Goal: Task Accomplishment & Management: Use online tool/utility

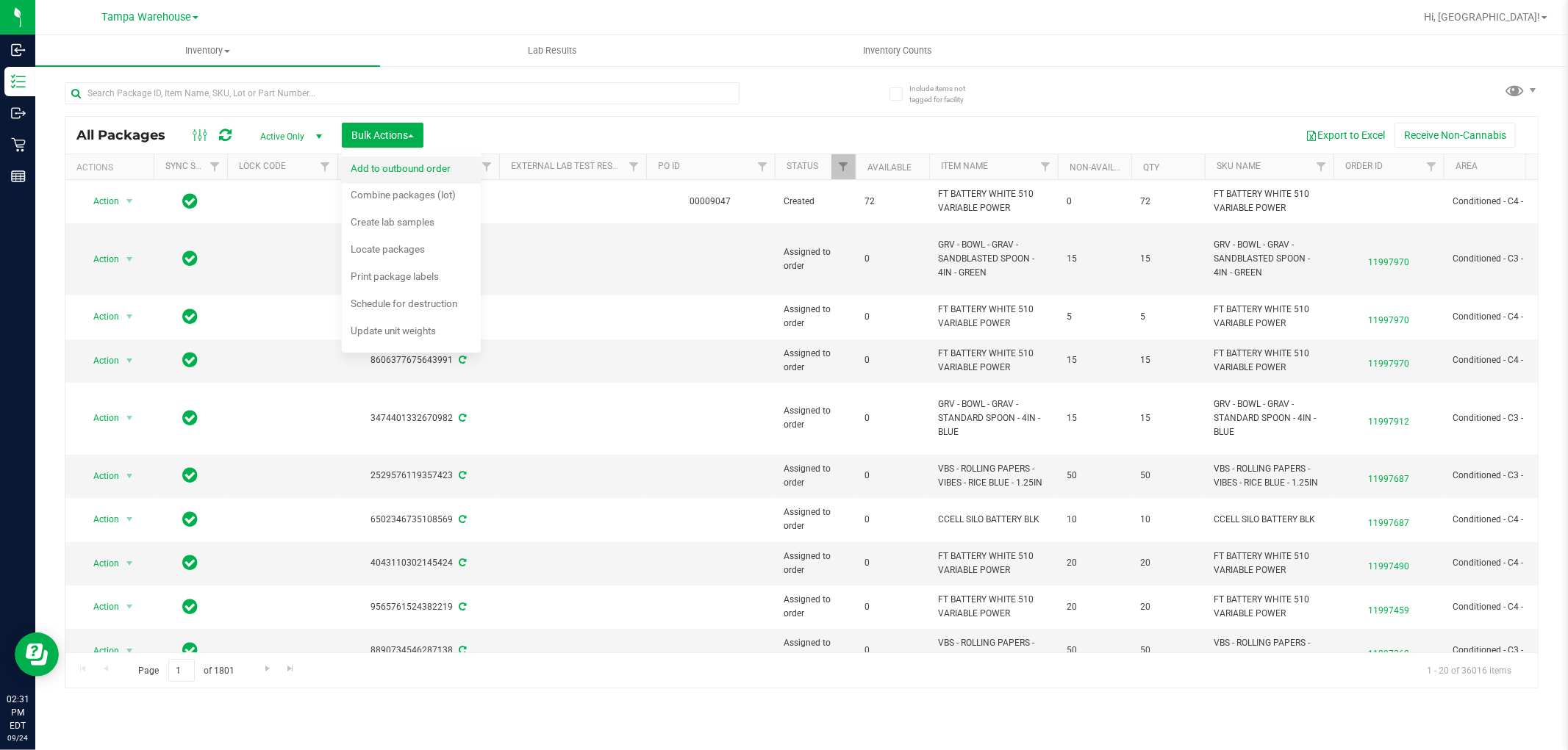
click at [438, 174] on div "Add to outbound order" at bounding box center [410, 170] width 120 height 23
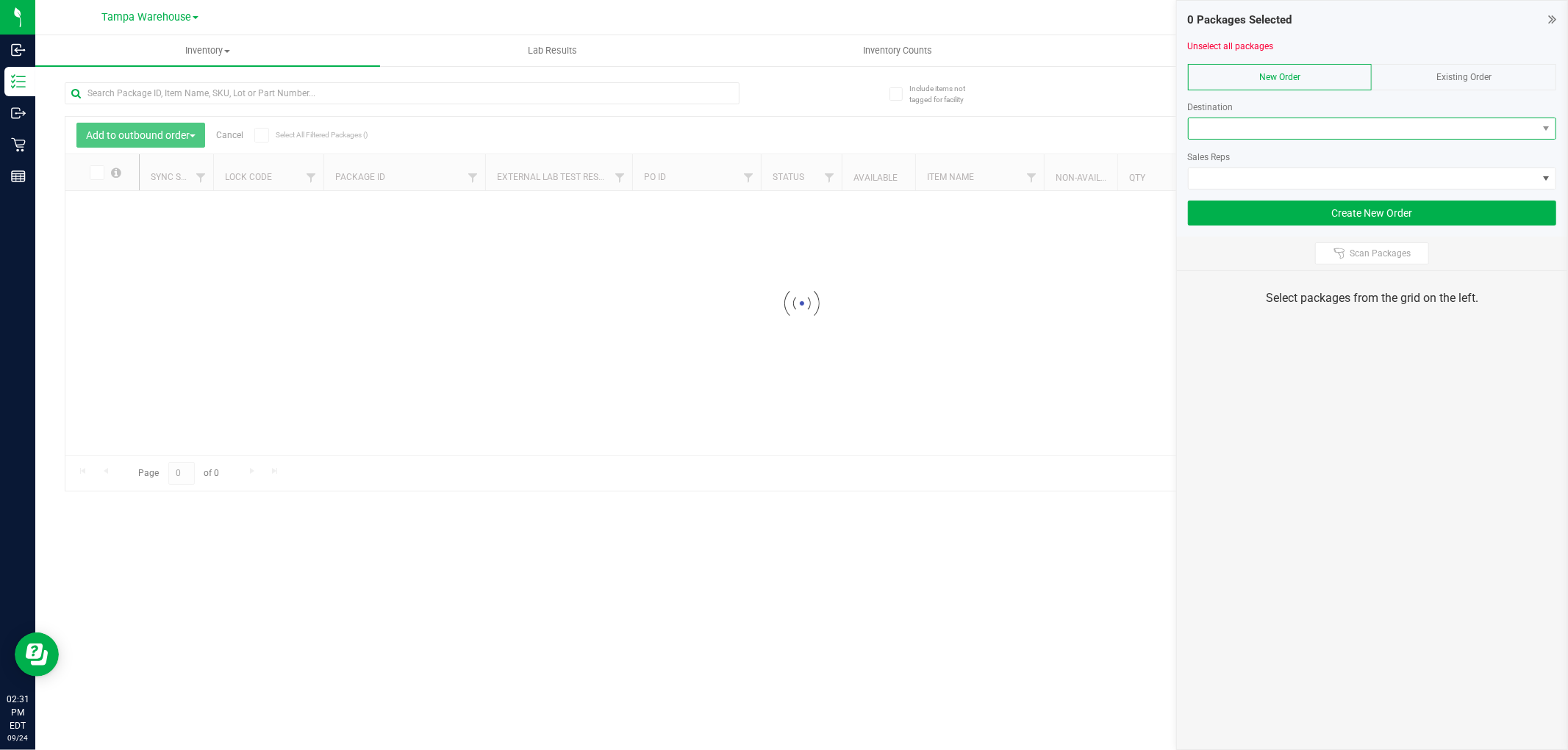
click at [1261, 134] on span at bounding box center [1363, 128] width 348 height 21
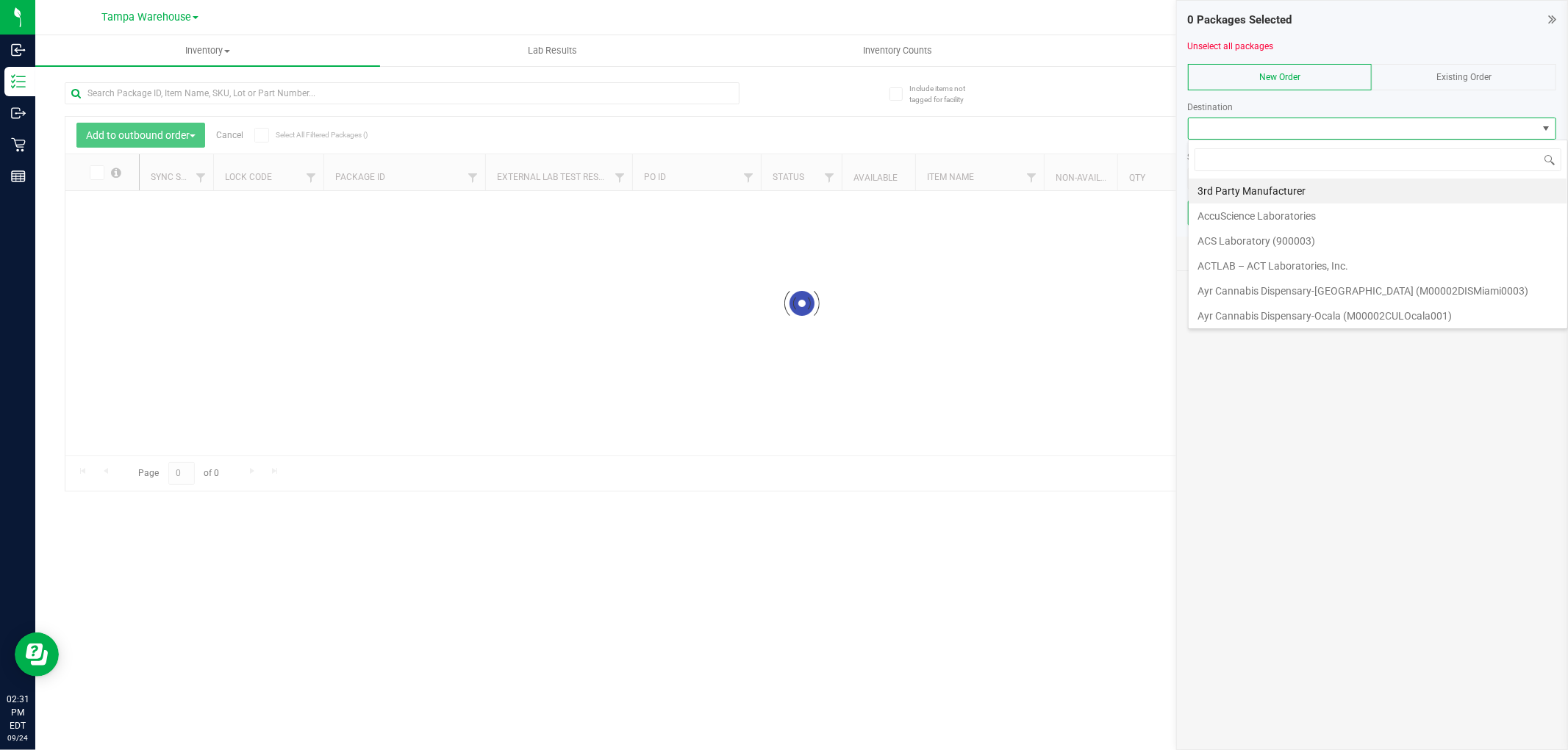
scroll to position [22, 369]
type input "sum"
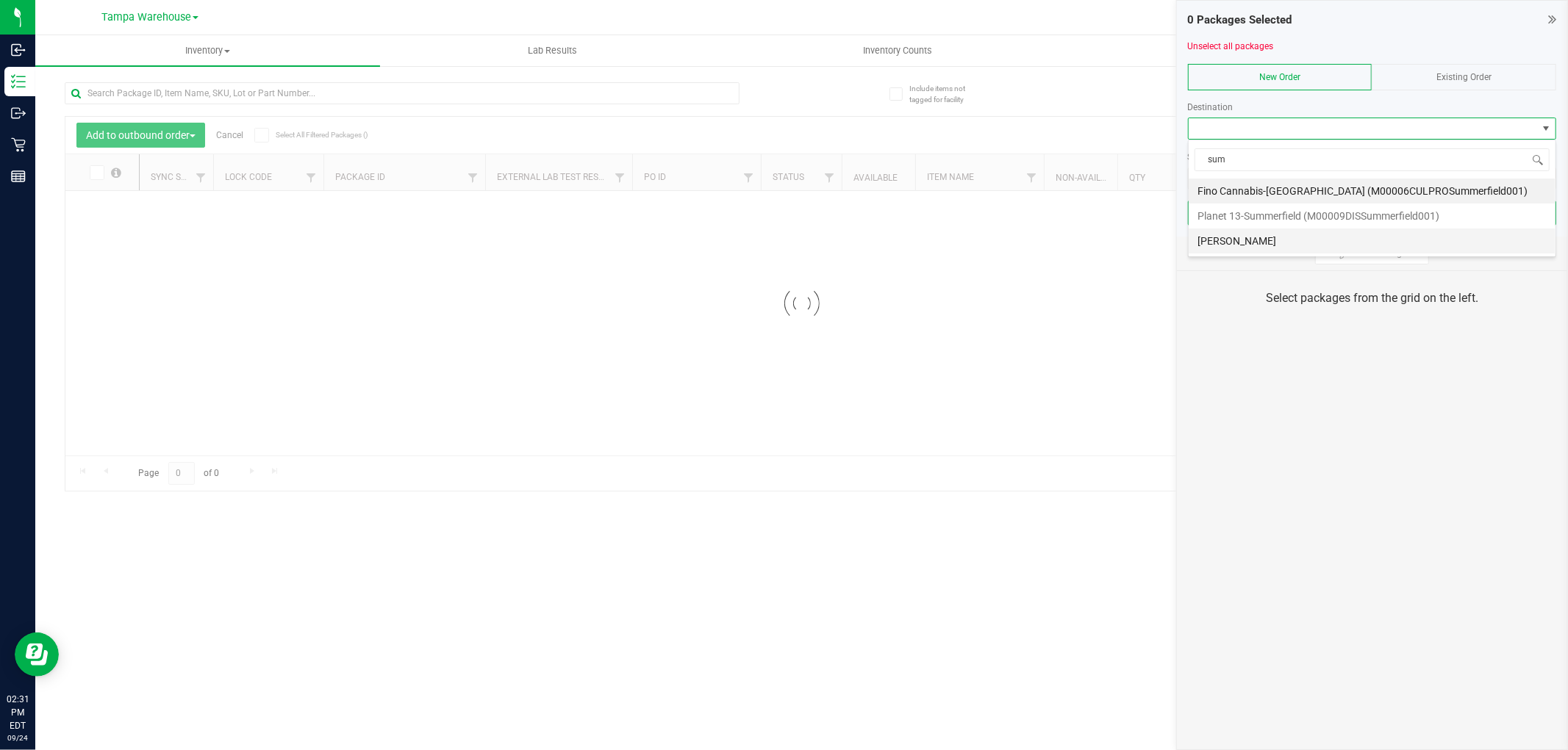
click at [1237, 239] on li "[PERSON_NAME]" at bounding box center [1372, 241] width 367 height 25
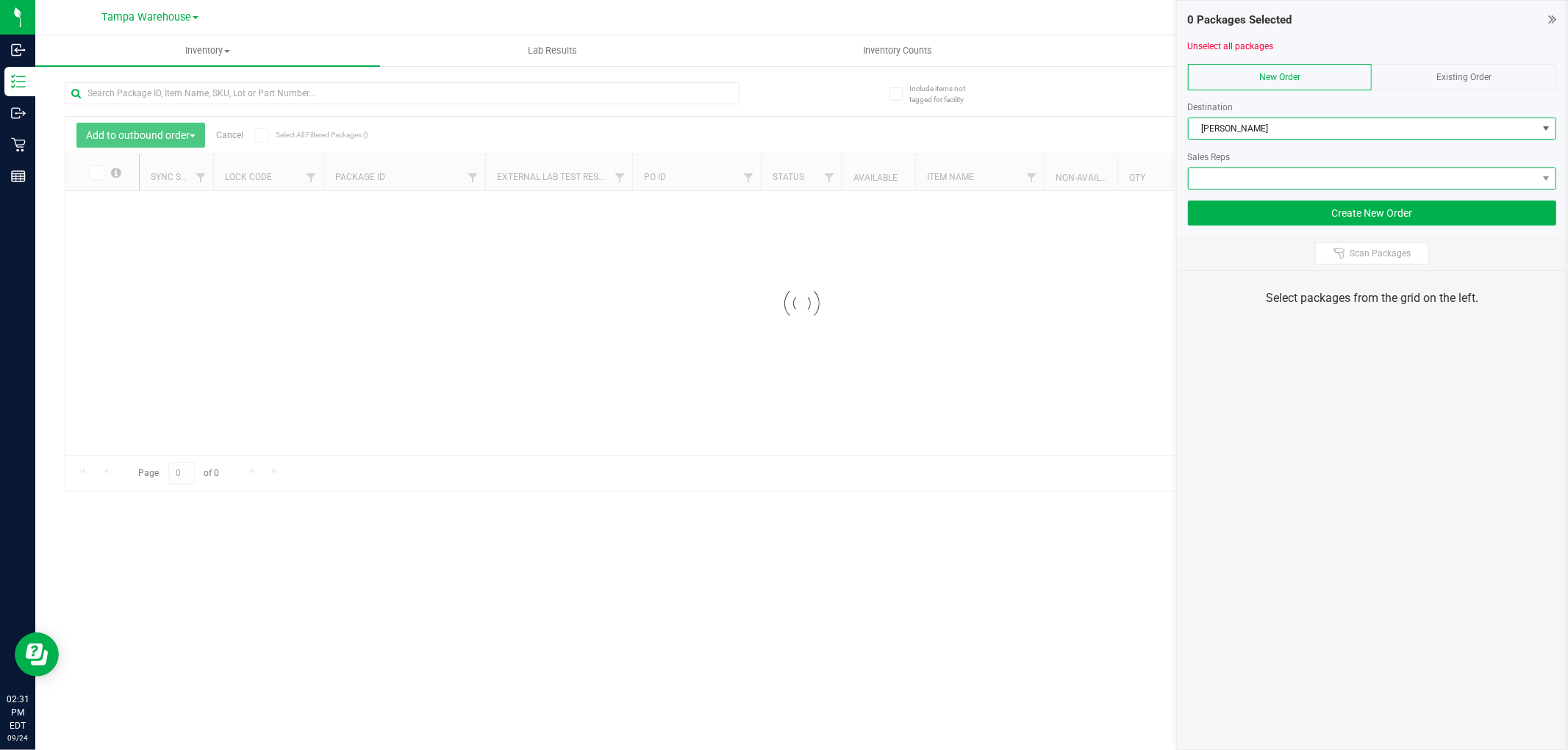
click at [1244, 181] on span at bounding box center [1363, 178] width 348 height 21
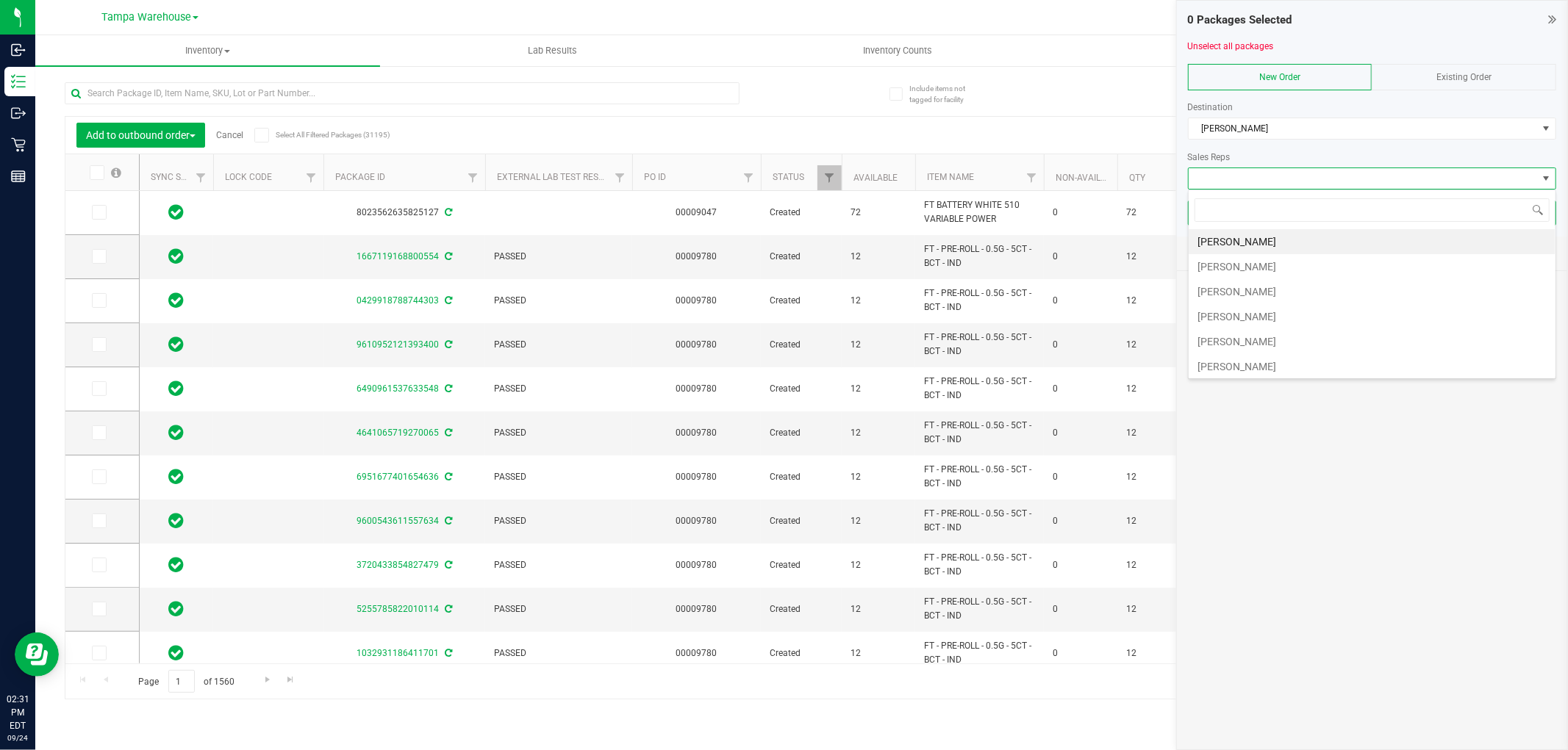
scroll to position [81, 0]
click at [1245, 303] on li "[PERSON_NAME]" at bounding box center [1372, 310] width 367 height 25
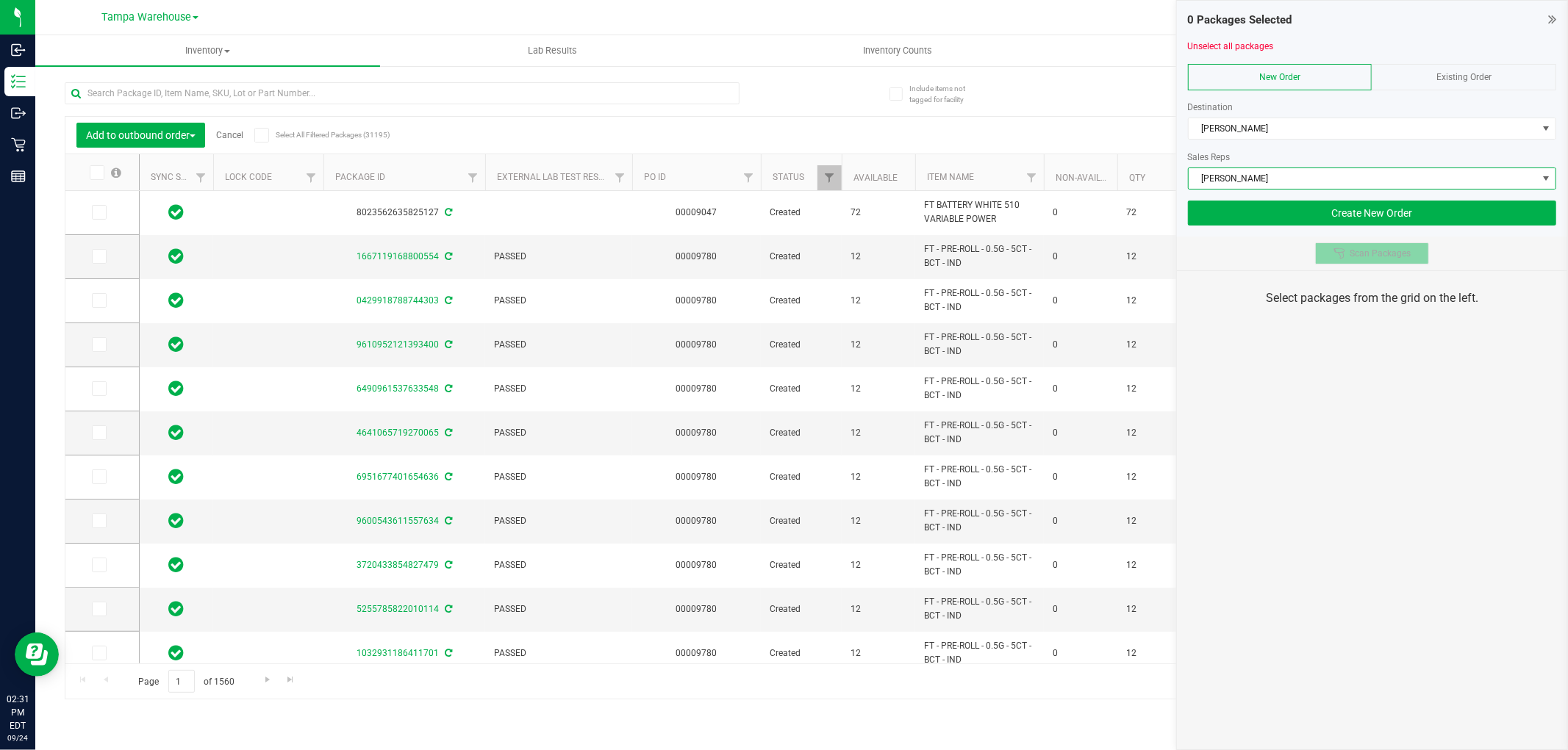
click at [1377, 252] on span "Scan Packages" at bounding box center [1380, 253] width 61 height 12
click at [1358, 375] on div "0 Packages Selected Unselect all packages New Order Existing Order Destination …" at bounding box center [1372, 375] width 392 height 750
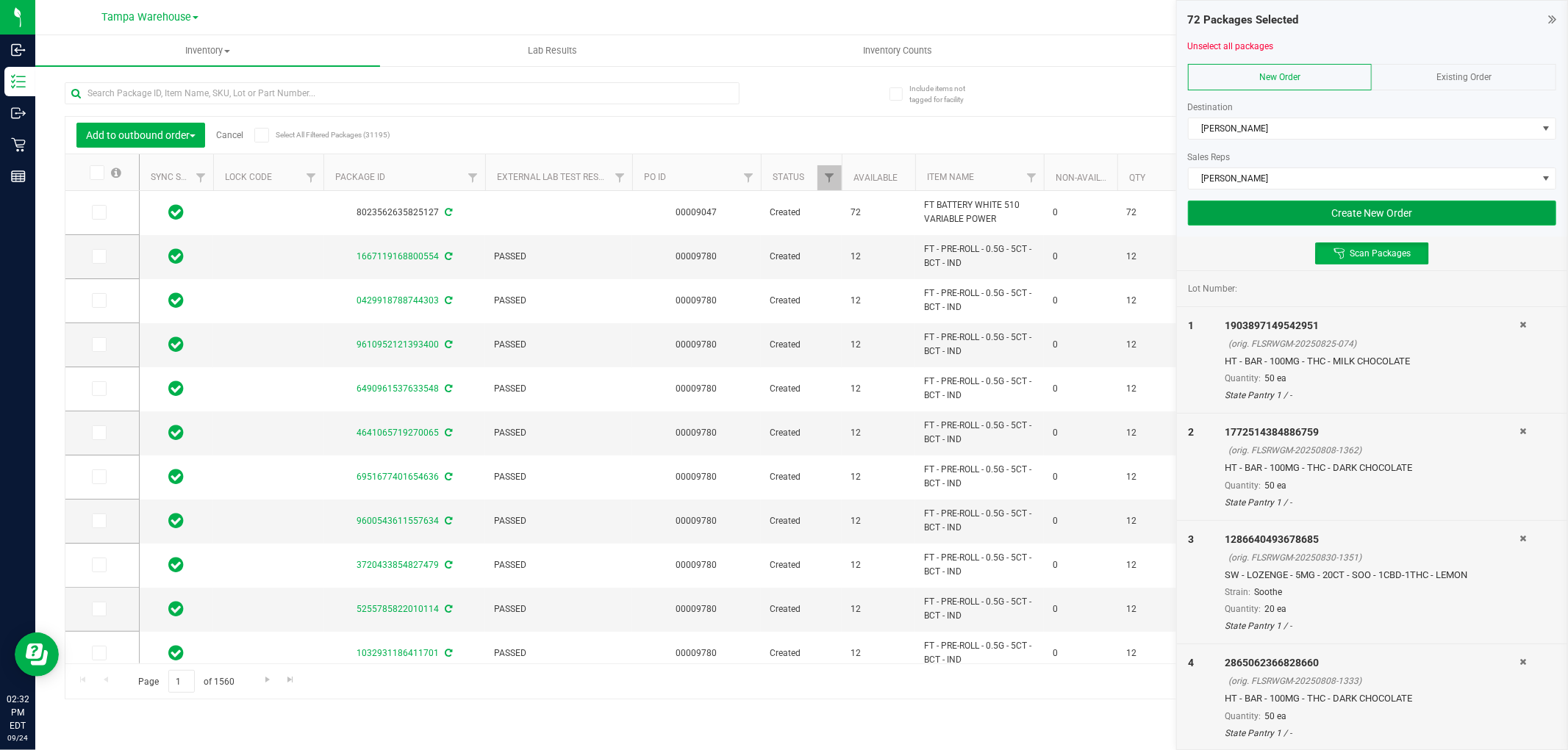
click at [1482, 217] on button "Create New Order" at bounding box center [1372, 213] width 369 height 25
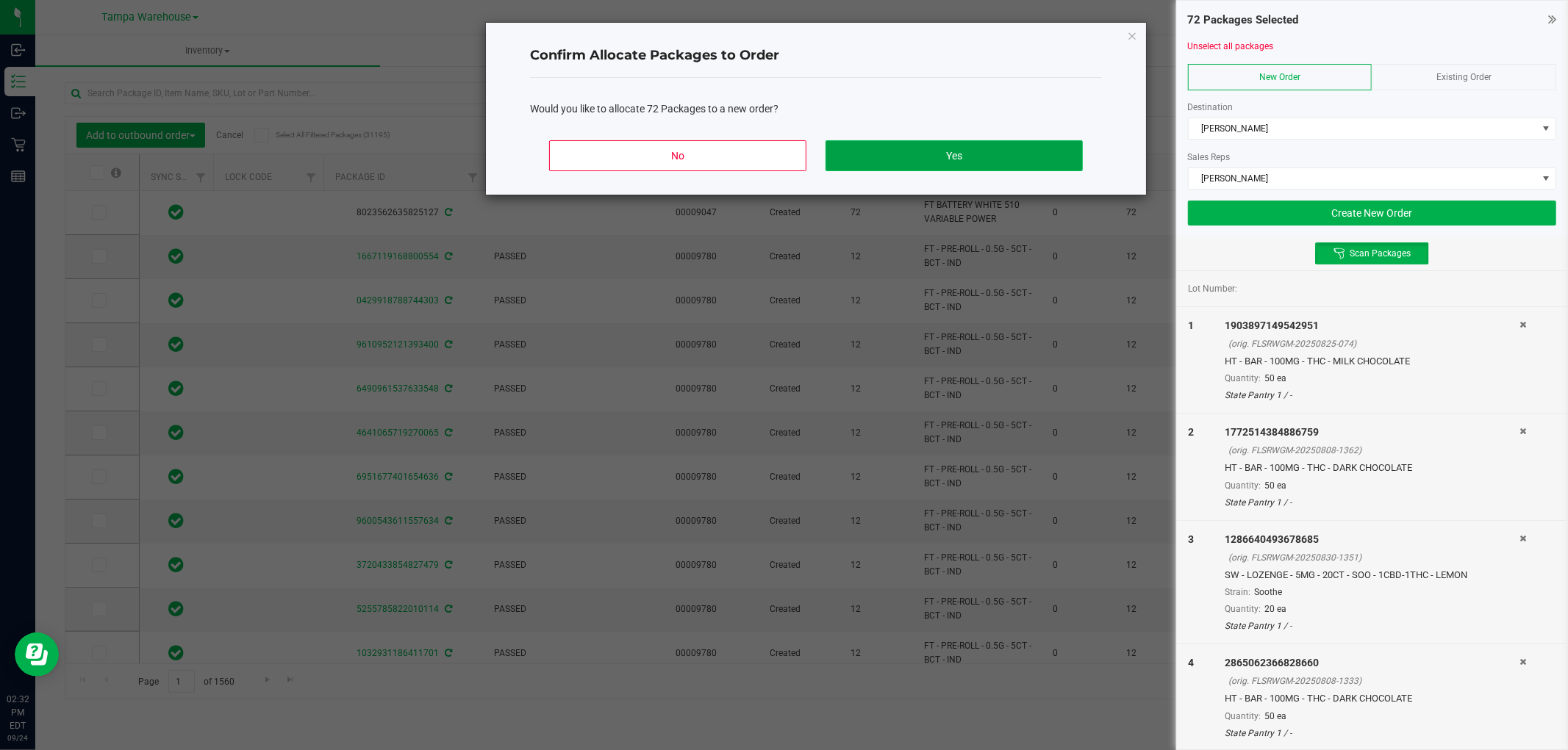
click at [1029, 162] on button "Yes" at bounding box center [954, 156] width 257 height 31
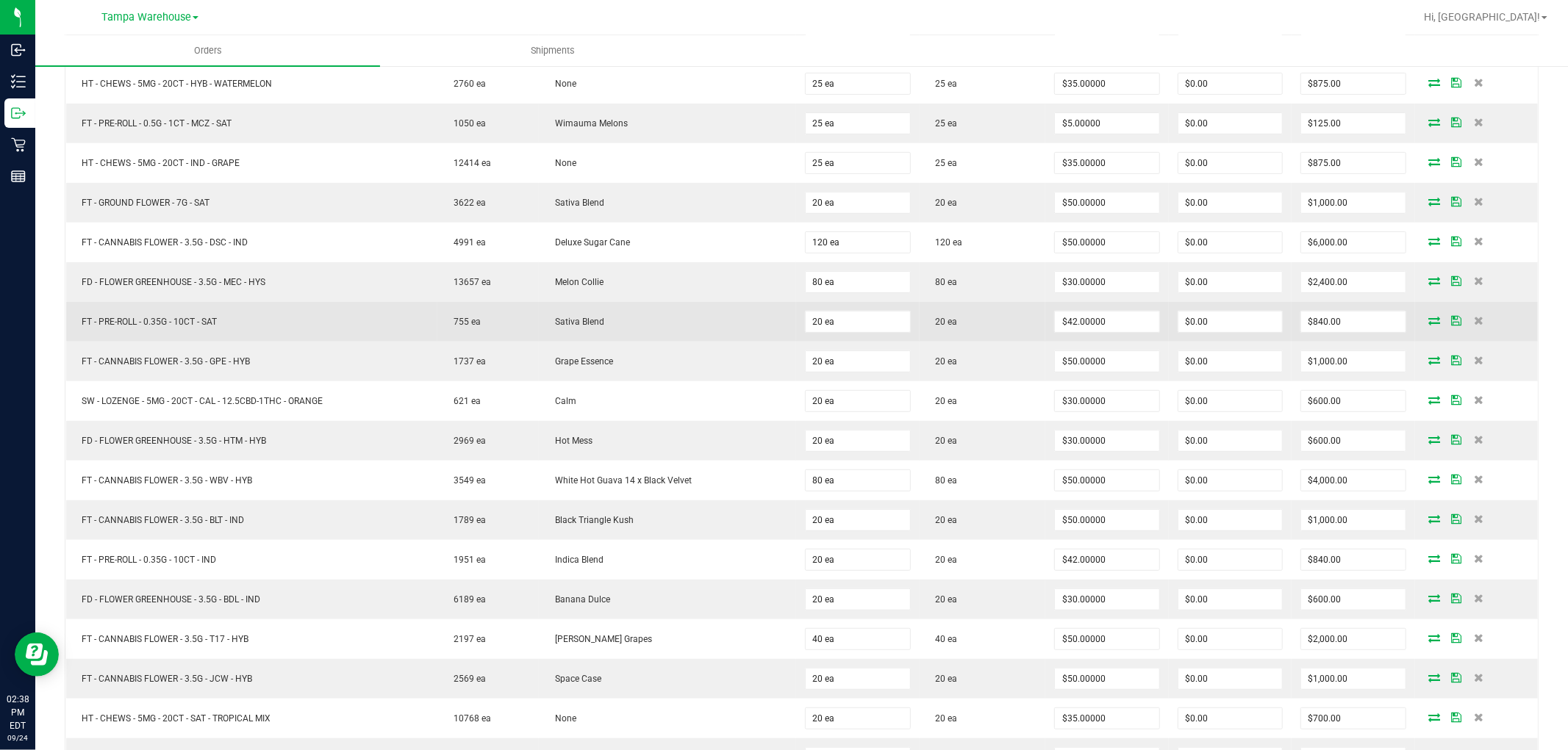
scroll to position [326, 0]
